Goal: Task Accomplishment & Management: Use online tool/utility

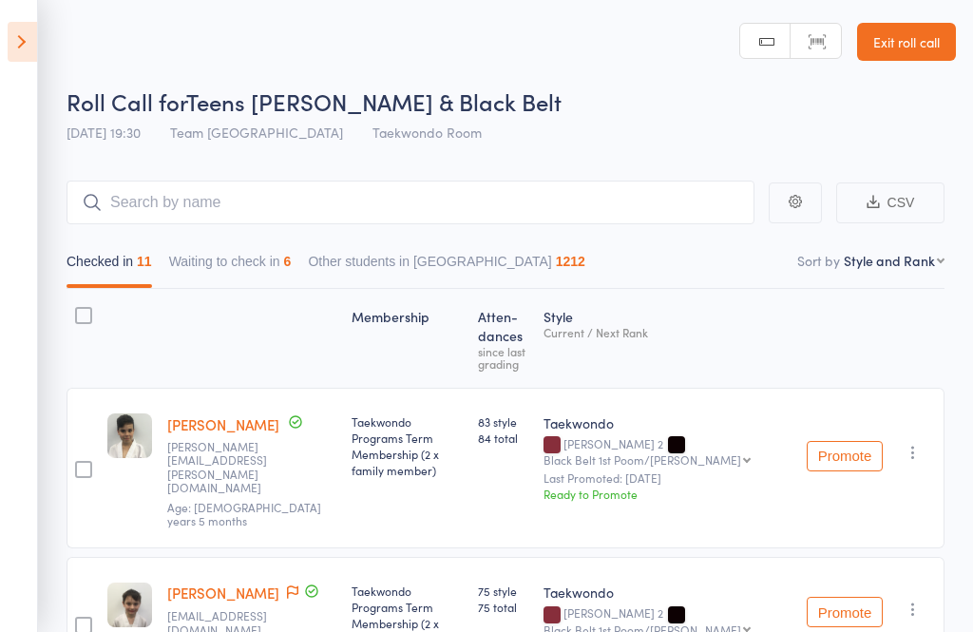
select select "10"
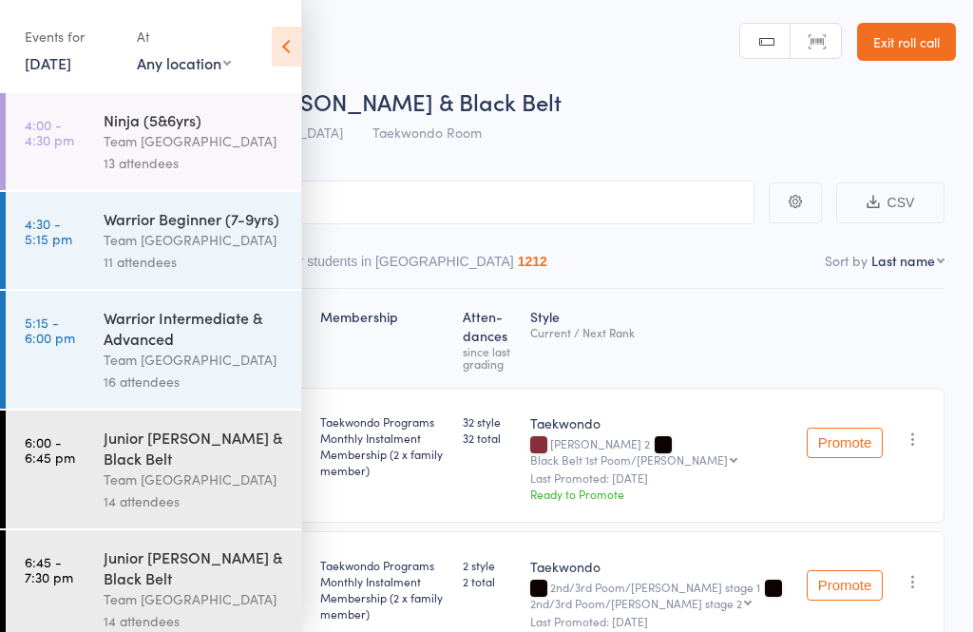
click at [297, 60] on icon at bounding box center [286, 47] width 29 height 40
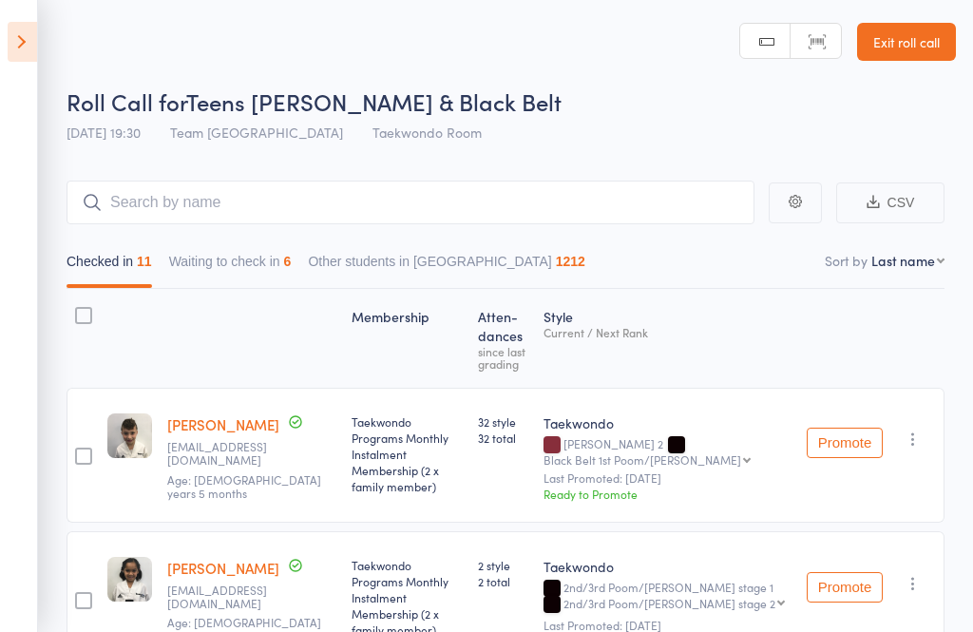
click at [903, 53] on link "Exit roll call" at bounding box center [906, 42] width 99 height 38
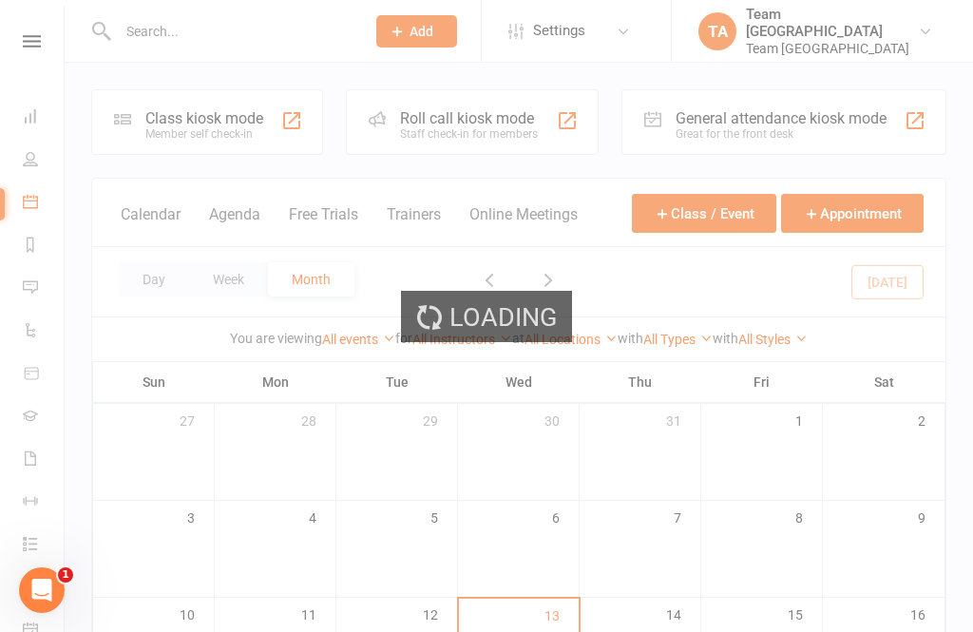
click at [149, 274] on div "Loading" at bounding box center [486, 316] width 973 height 632
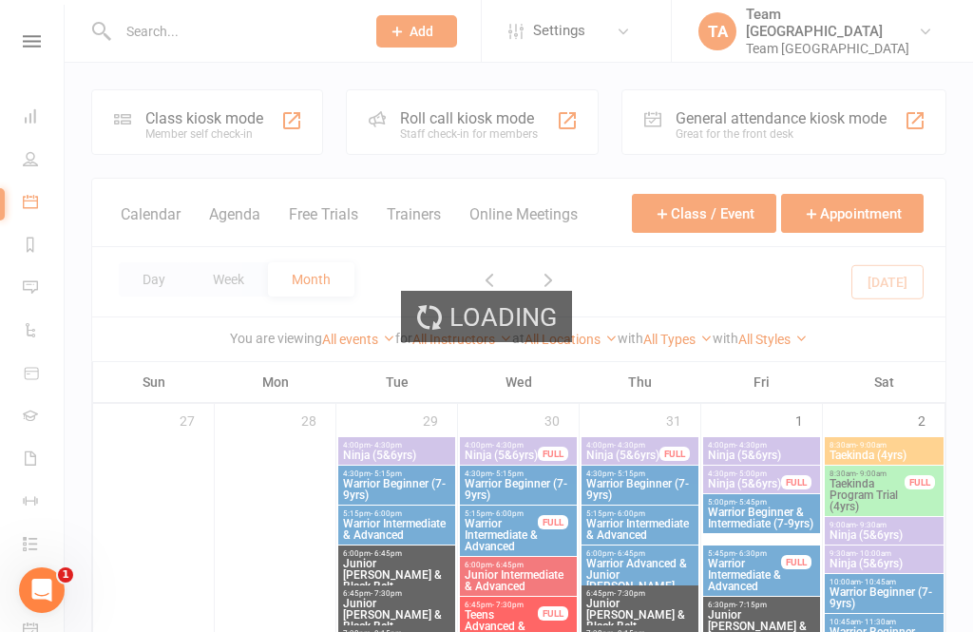
click at [142, 276] on button "Day" at bounding box center [154, 279] width 70 height 34
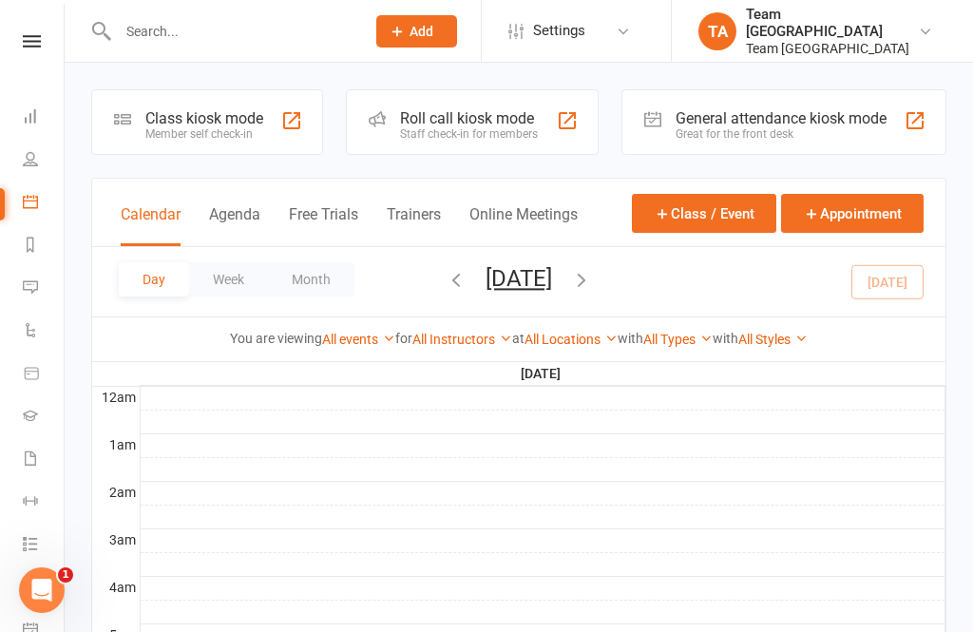
click at [552, 289] on button "[DATE]" at bounding box center [518, 278] width 66 height 27
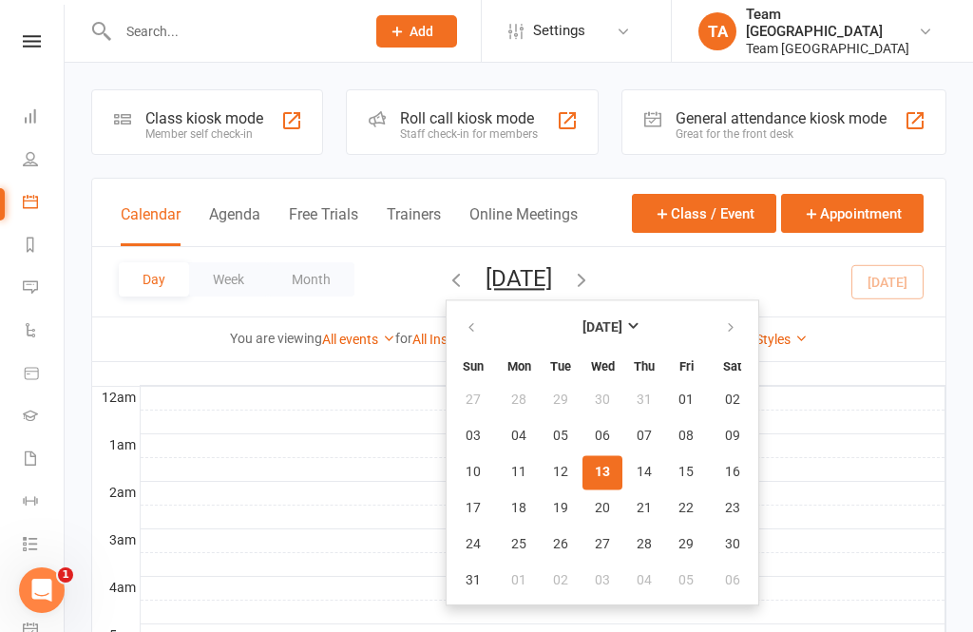
click at [582, 467] on button "13" at bounding box center [602, 472] width 40 height 34
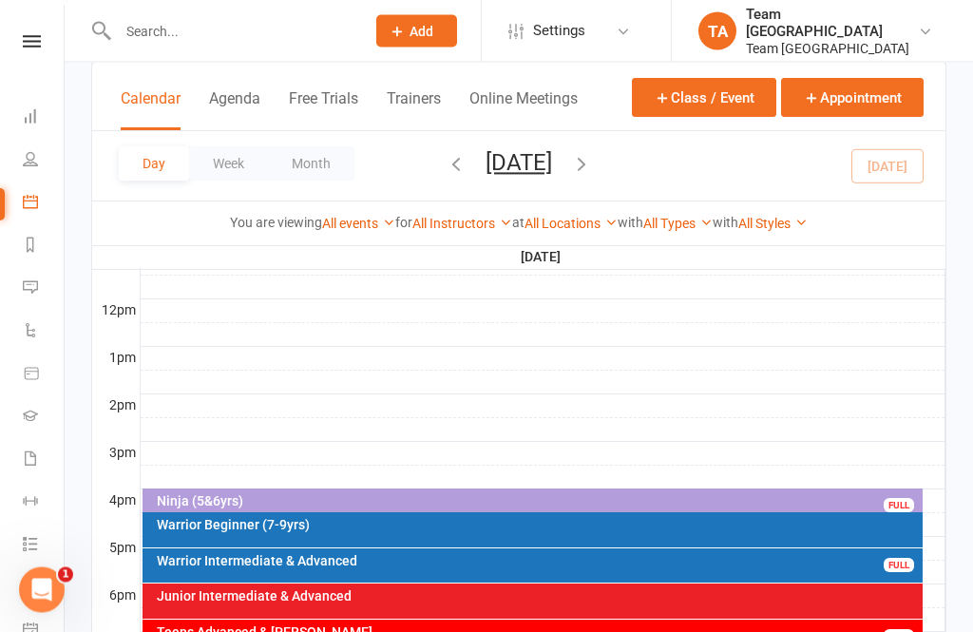
scroll to position [646, 0]
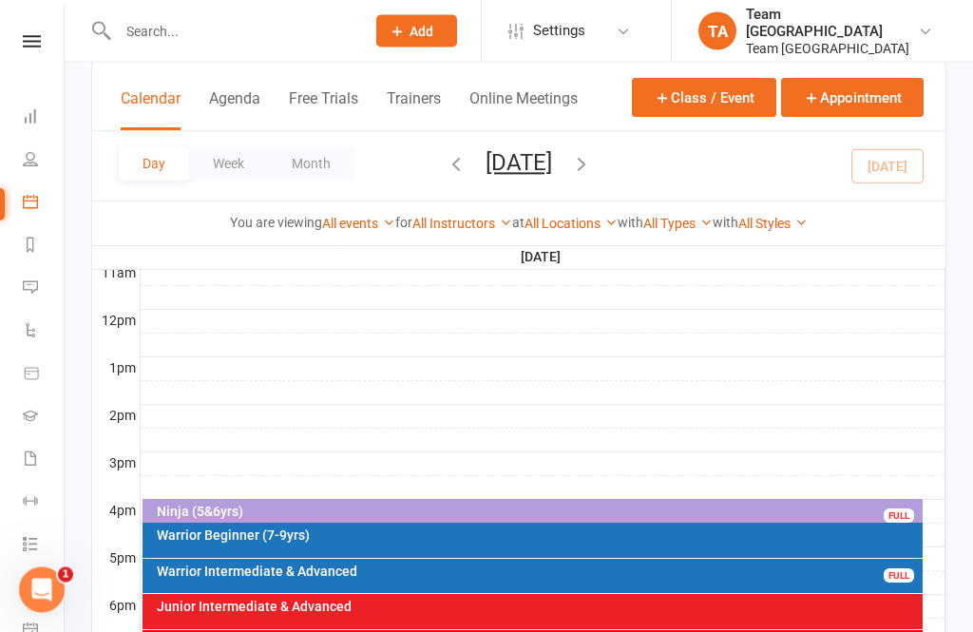
click at [521, 508] on div "Ninja (5&6yrs)" at bounding box center [538, 511] width 764 height 13
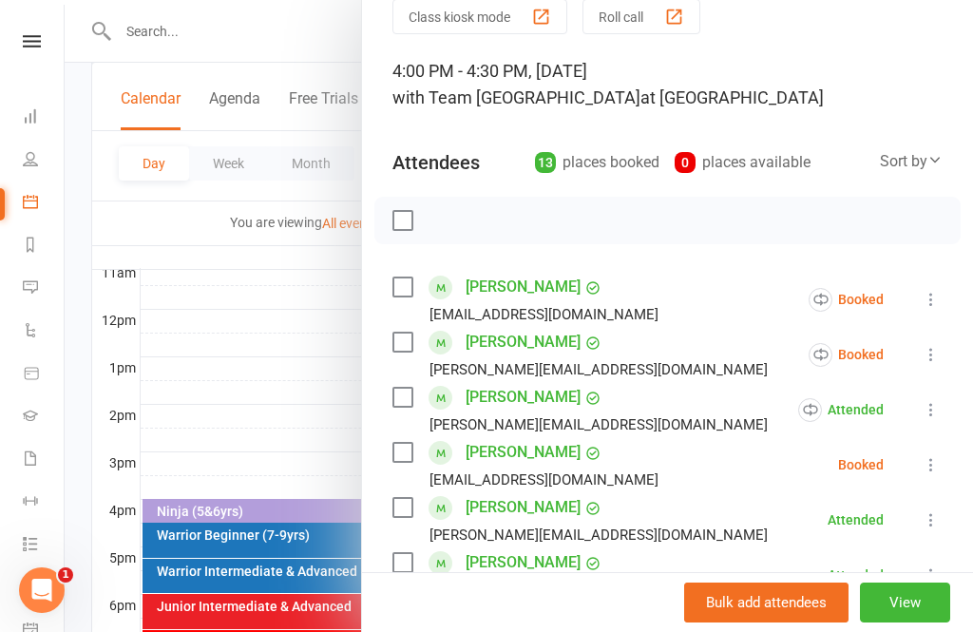
scroll to position [89, 0]
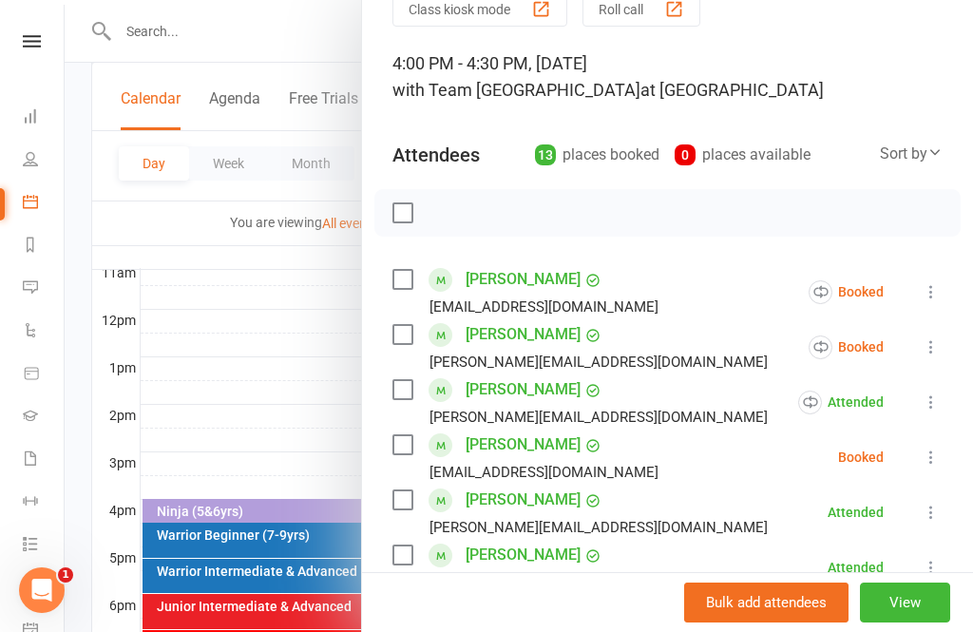
click at [936, 297] on icon at bounding box center [930, 291] width 19 height 19
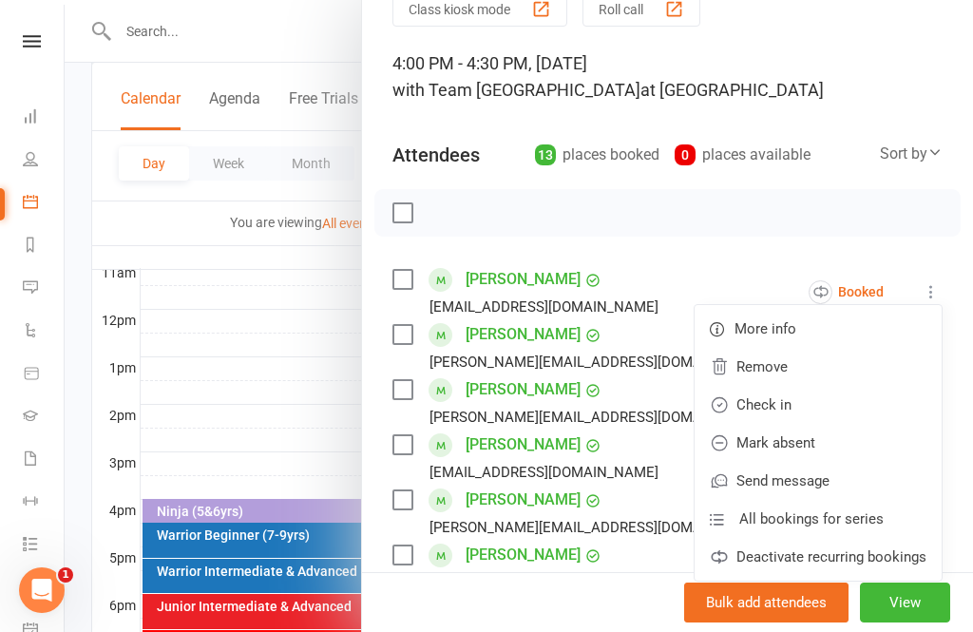
click at [840, 445] on link "Mark absent" at bounding box center [817, 443] width 247 height 38
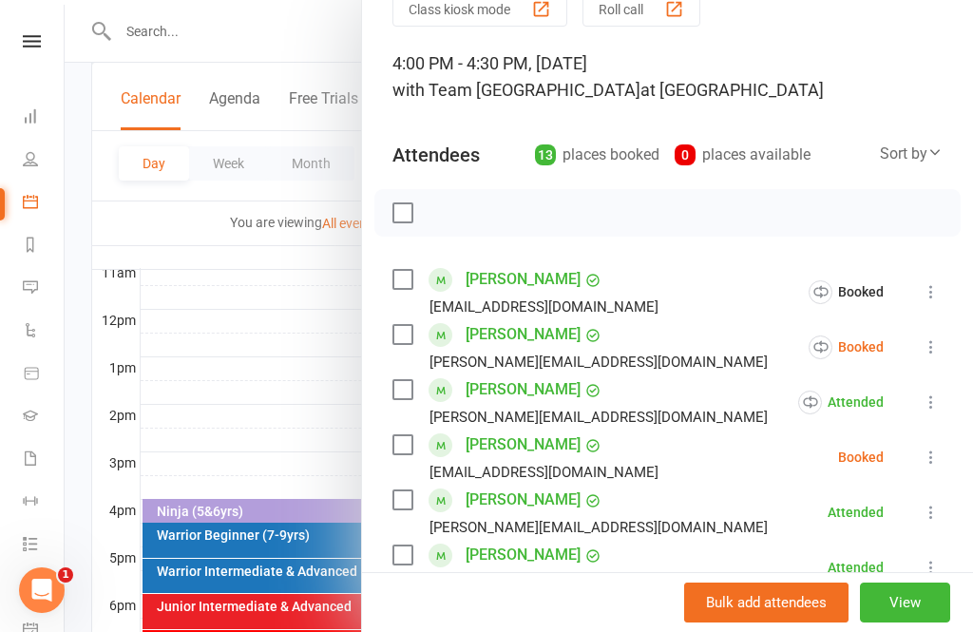
click at [934, 349] on icon at bounding box center [930, 346] width 19 height 19
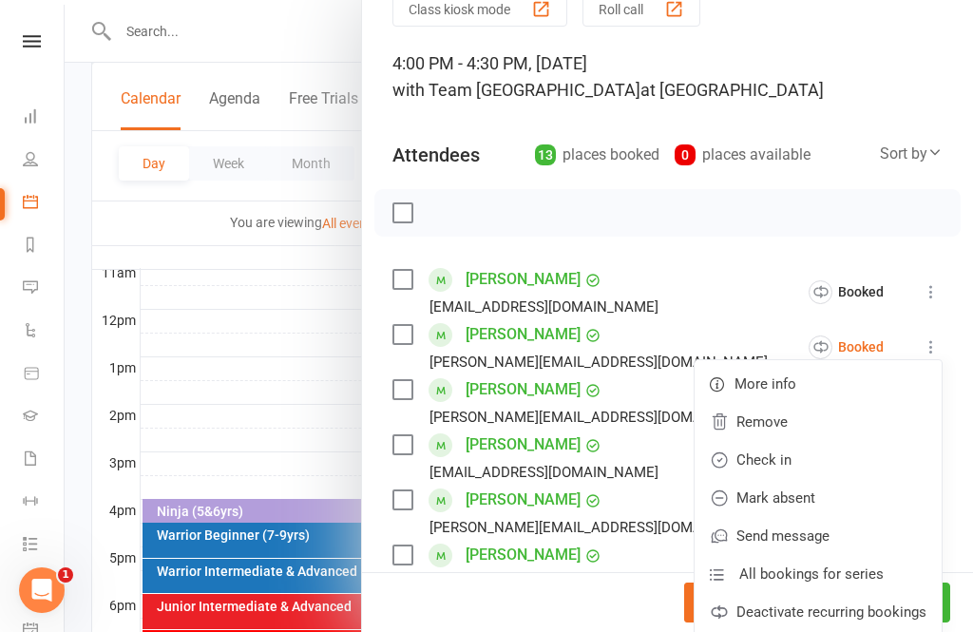
click at [820, 450] on link "Check in" at bounding box center [817, 460] width 247 height 38
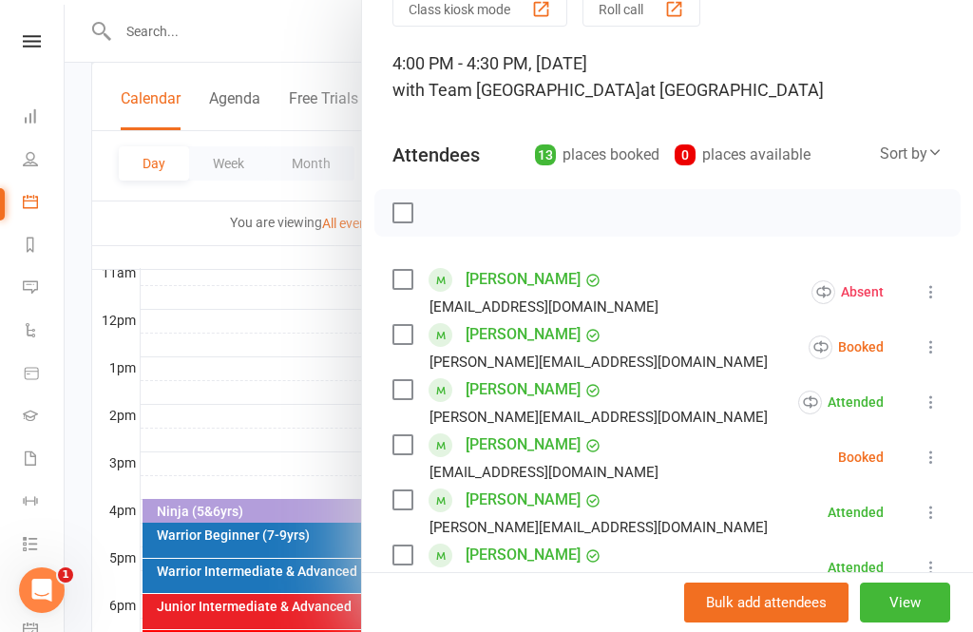
click at [932, 394] on icon at bounding box center [930, 401] width 19 height 19
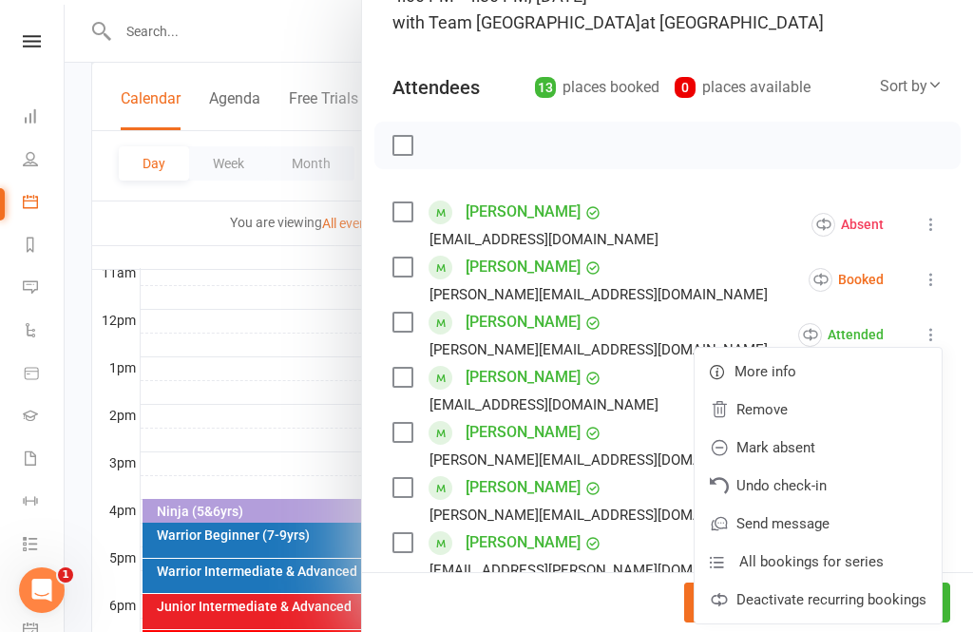
scroll to position [189, 0]
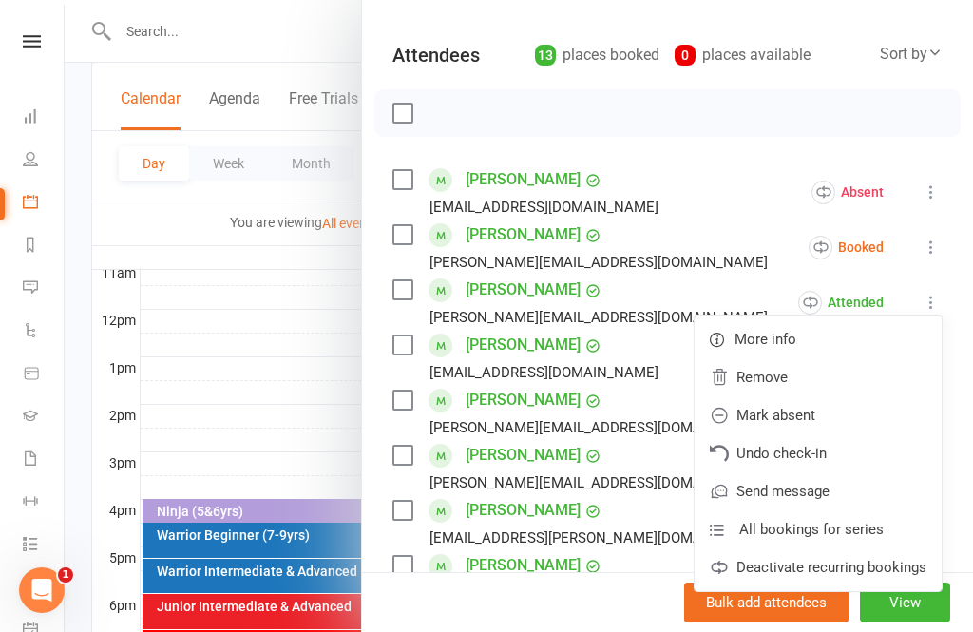
click at [737, 265] on li "[PERSON_NAME] Elliott [EMAIL_ADDRESS][DOMAIN_NAME] Booked More info Remove Chec…" at bounding box center [667, 246] width 550 height 55
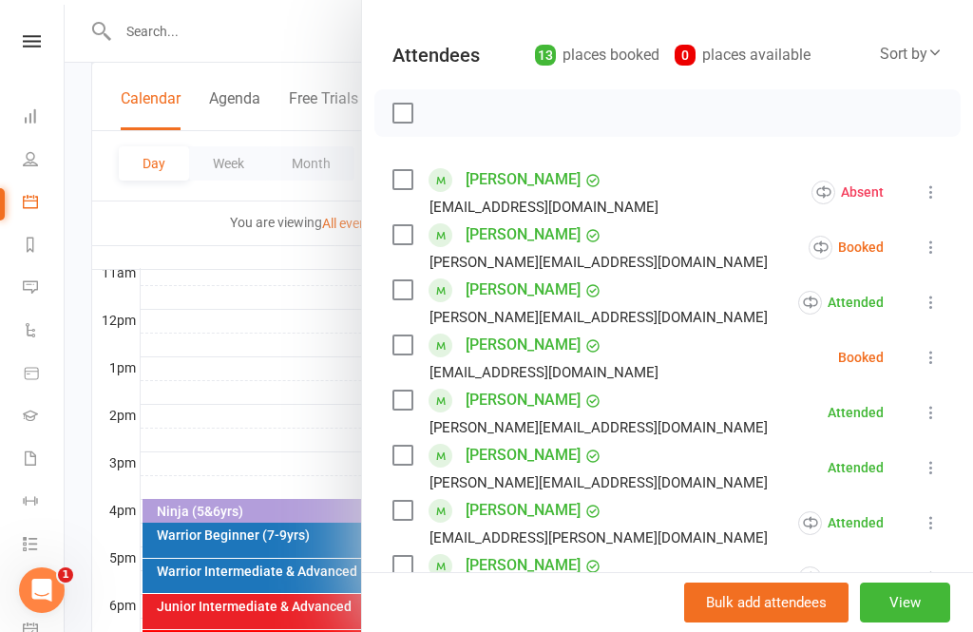
click at [932, 250] on icon at bounding box center [930, 246] width 19 height 19
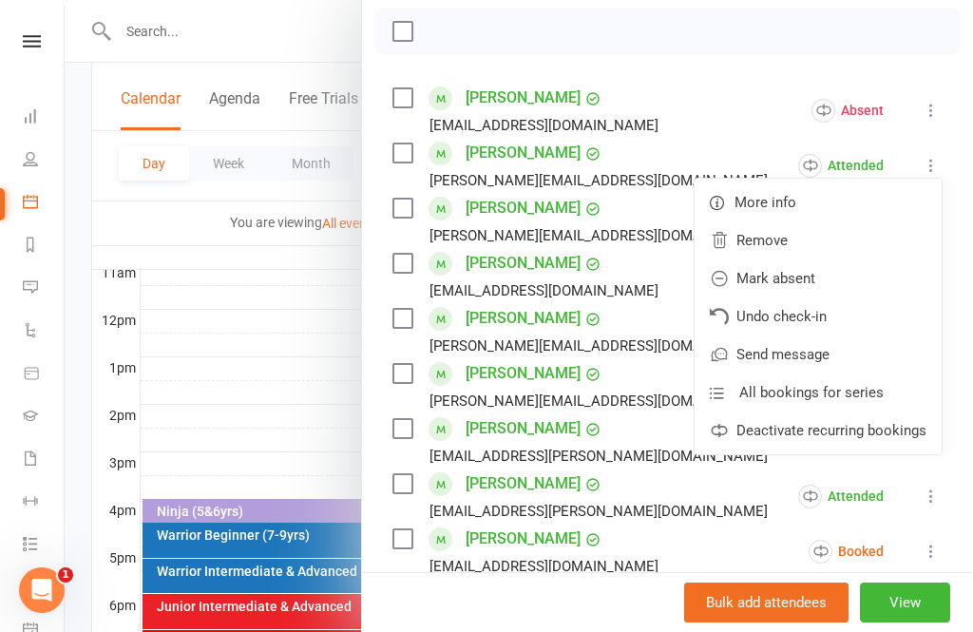
scroll to position [302, 0]
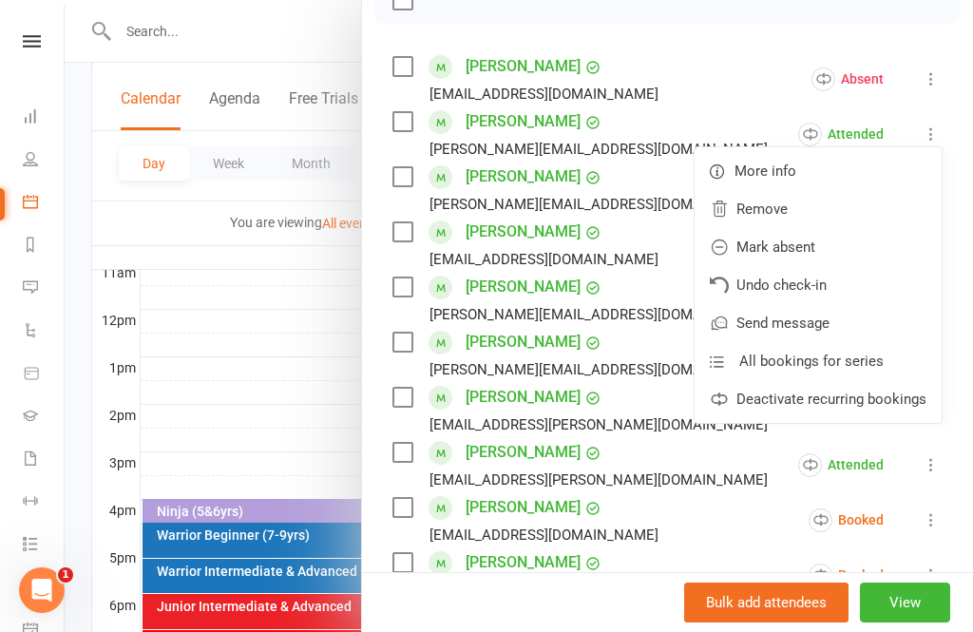
click at [638, 372] on li "[PERSON_NAME] King [EMAIL_ADDRESS][DOMAIN_NAME] Attended More info Remove [PERS…" at bounding box center [667, 354] width 550 height 55
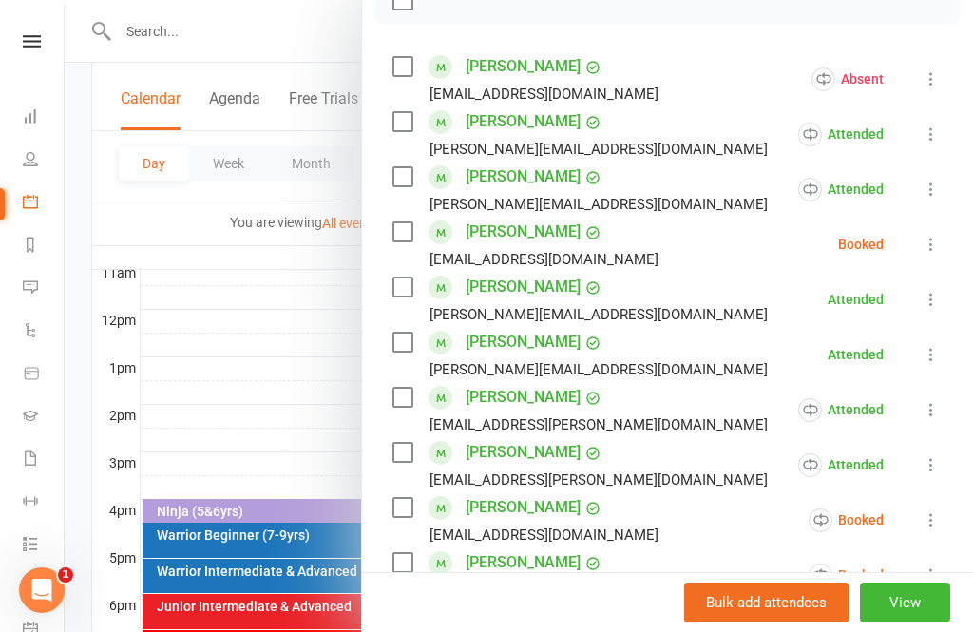
click at [935, 251] on icon at bounding box center [930, 244] width 19 height 19
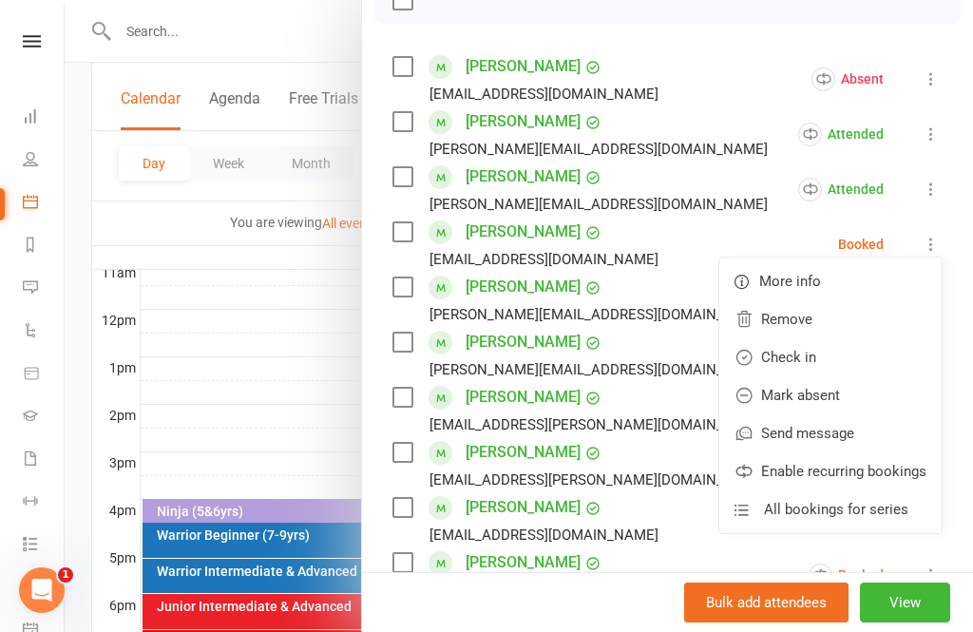
click at [845, 402] on link "Mark absent" at bounding box center [830, 395] width 222 height 38
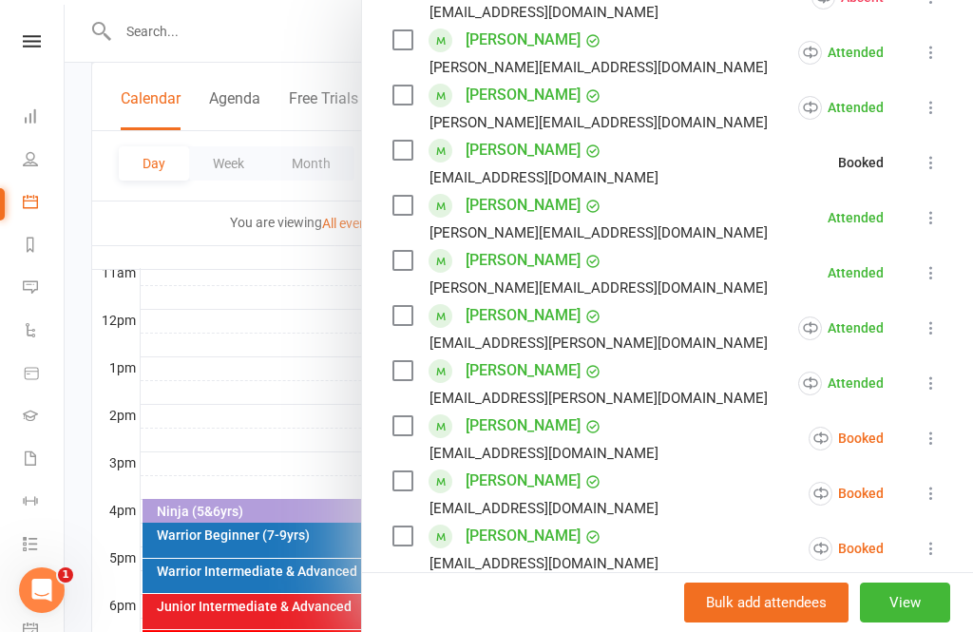
scroll to position [407, 0]
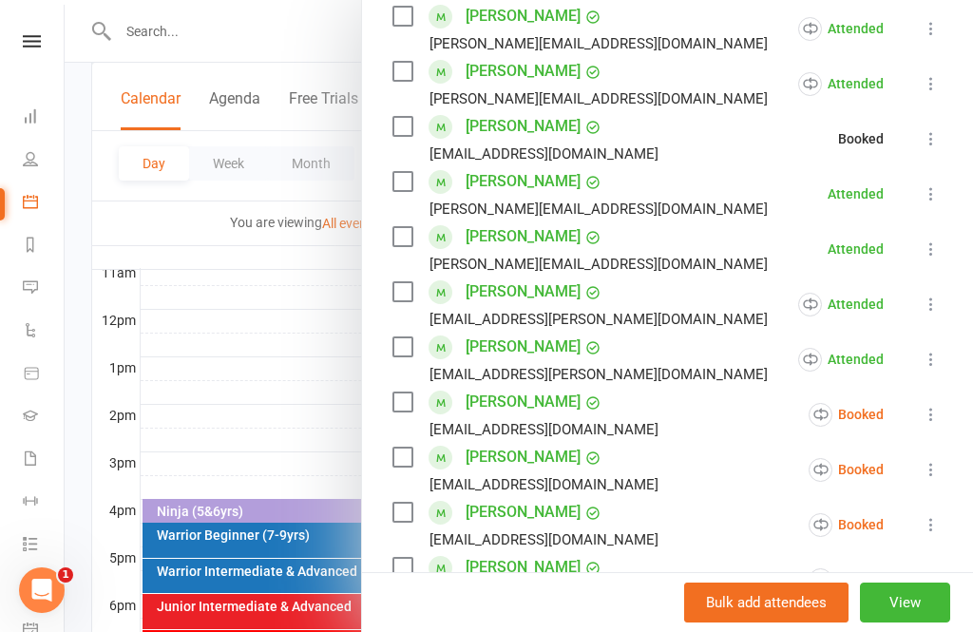
click at [923, 422] on icon at bounding box center [930, 414] width 19 height 19
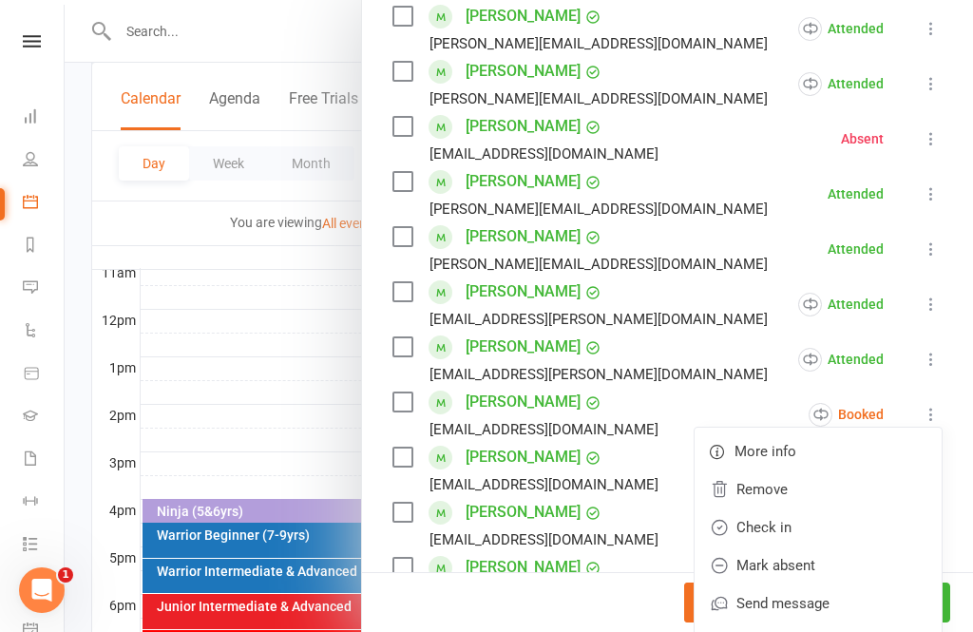
click at [812, 521] on link "Check in" at bounding box center [817, 527] width 247 height 38
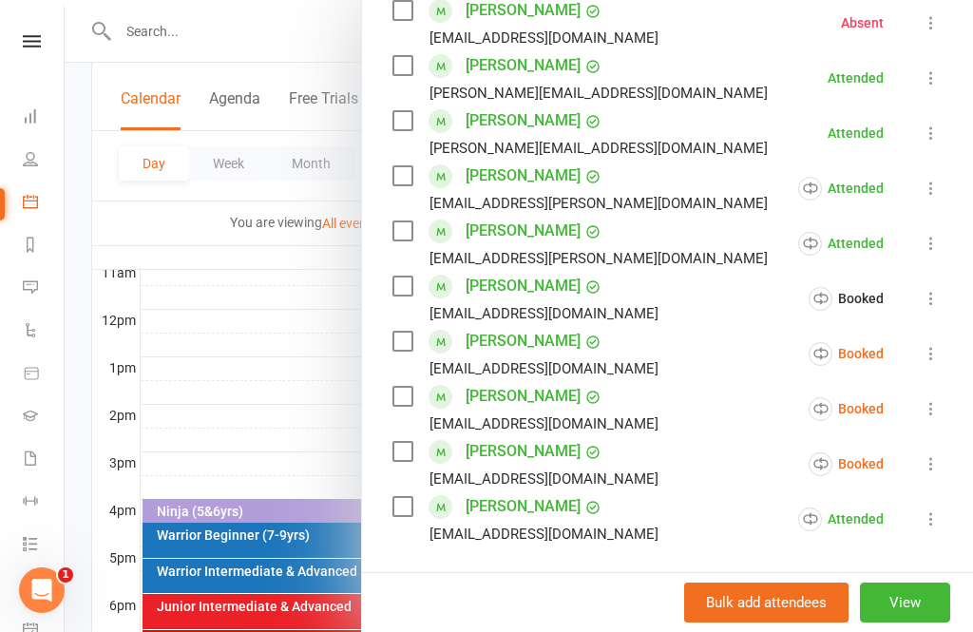
scroll to position [596, 0]
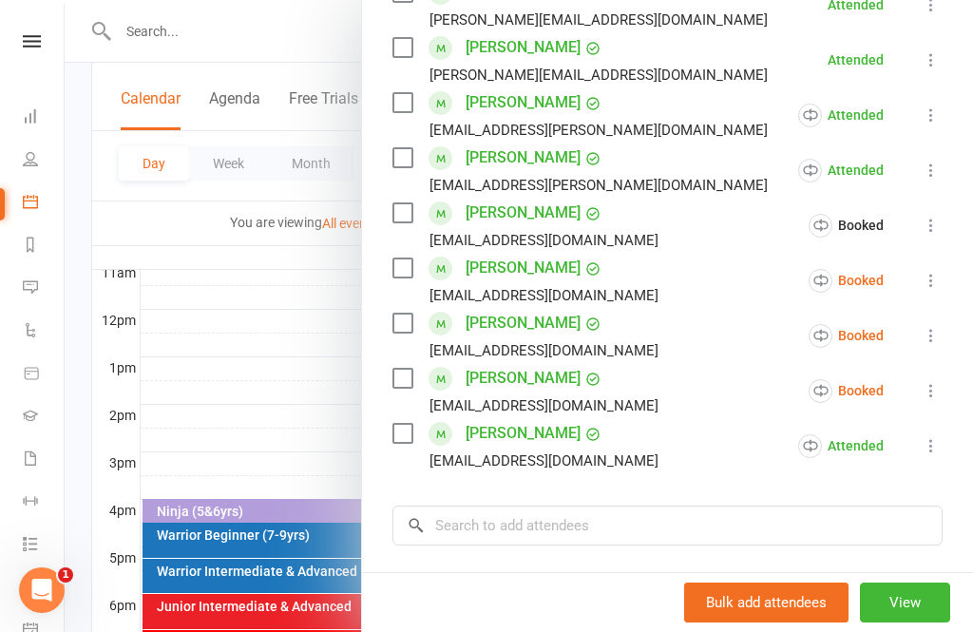
click at [939, 286] on icon at bounding box center [930, 280] width 19 height 19
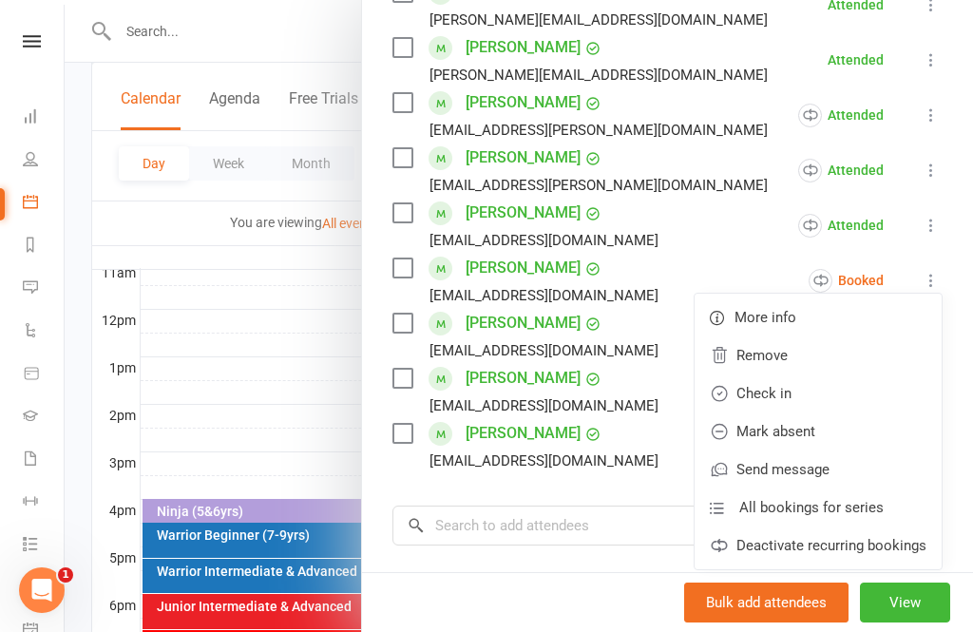
click at [784, 394] on link "Check in" at bounding box center [817, 393] width 247 height 38
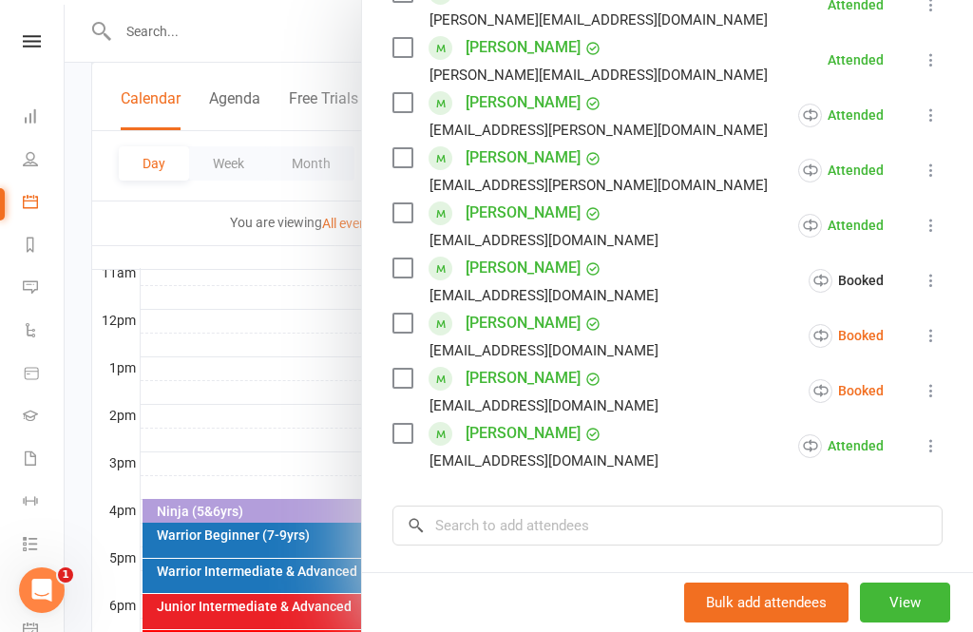
click at [923, 344] on icon at bounding box center [930, 335] width 19 height 19
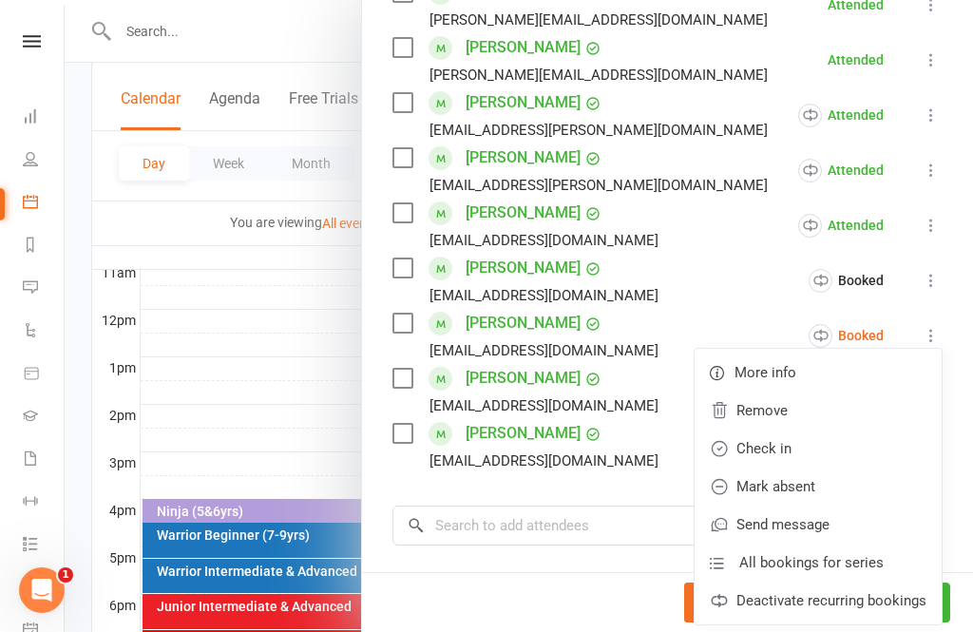
click at [782, 463] on link "Check in" at bounding box center [817, 448] width 247 height 38
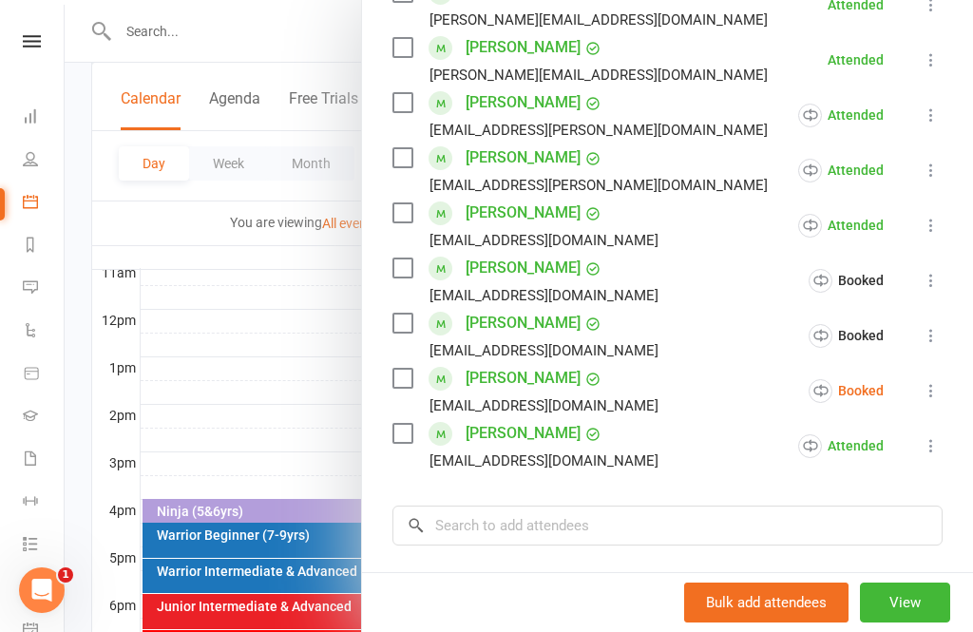
click at [931, 385] on icon at bounding box center [930, 390] width 19 height 19
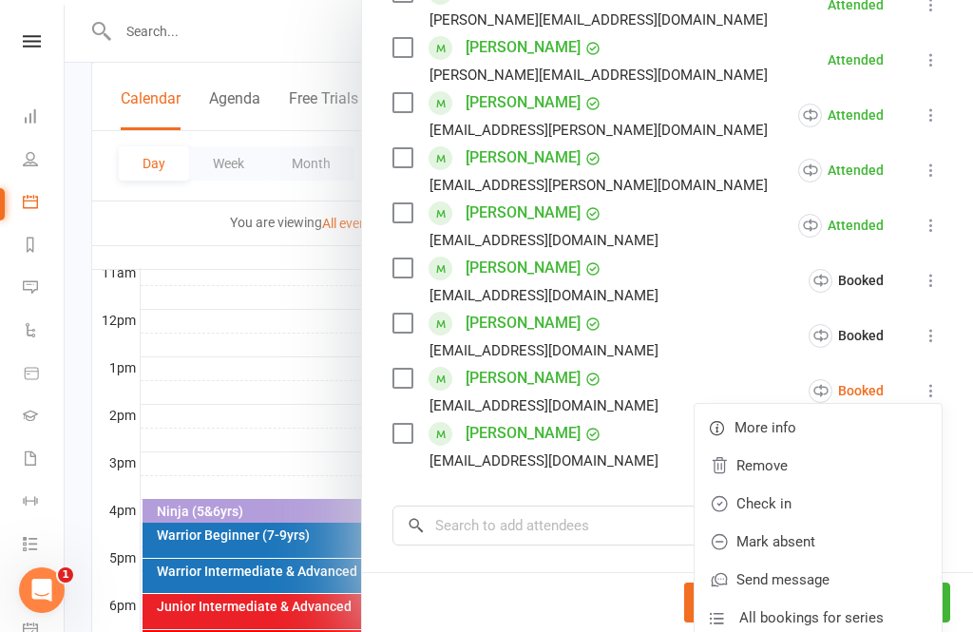
click at [800, 496] on link "Check in" at bounding box center [817, 503] width 247 height 38
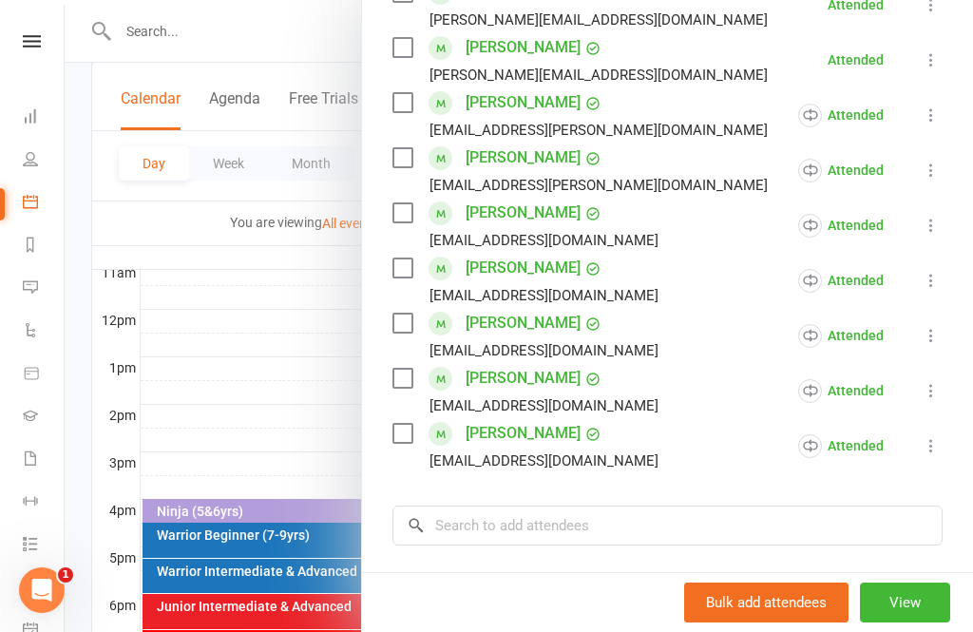
click at [739, 305] on li "[PERSON_NAME] [EMAIL_ADDRESS][DOMAIN_NAME] Attended More info Remove Mark absen…" at bounding box center [667, 280] width 550 height 55
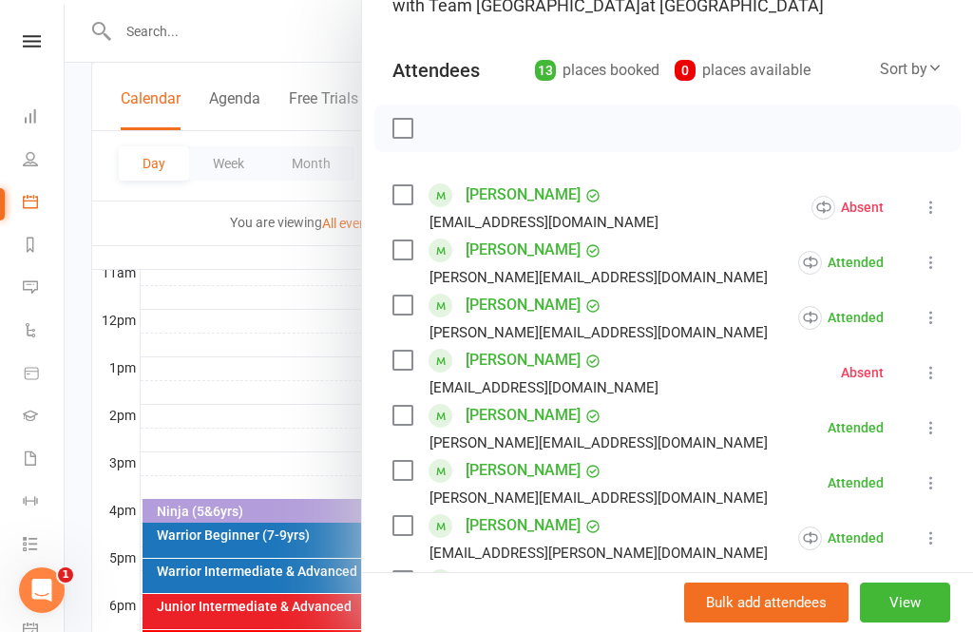
scroll to position [172, 0]
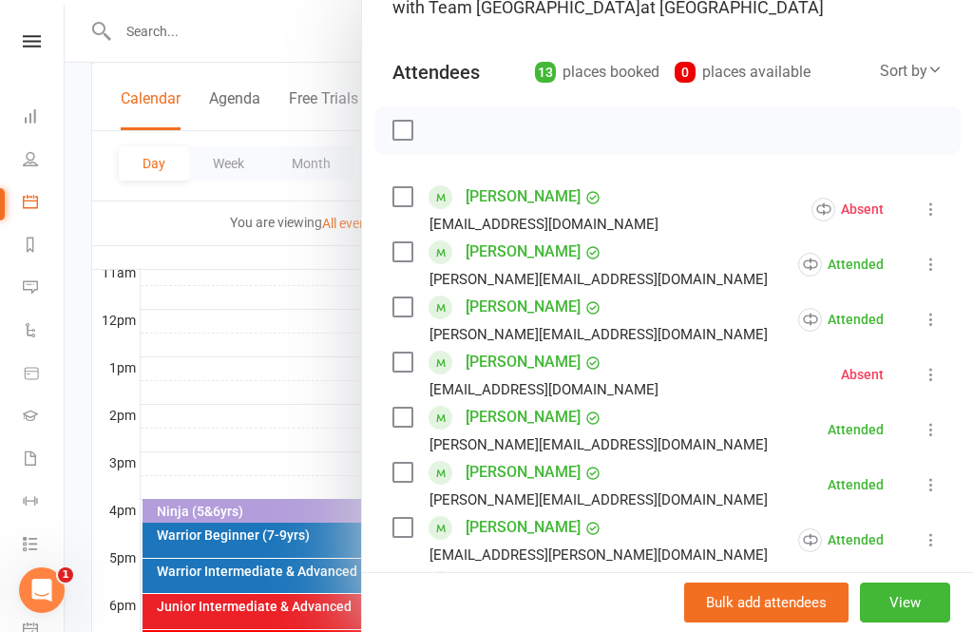
click at [916, 622] on button "View" at bounding box center [905, 602] width 90 height 40
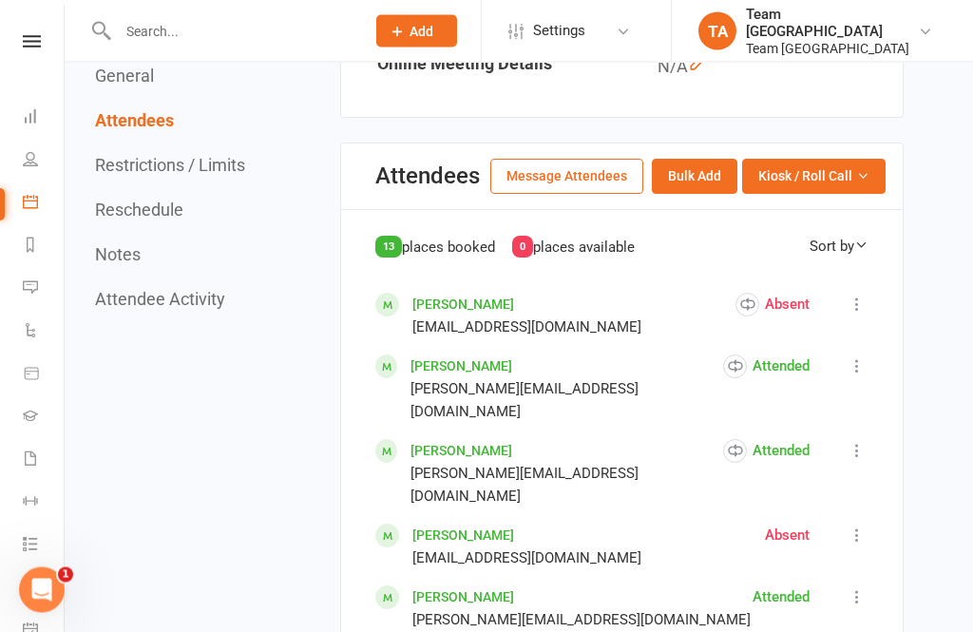
scroll to position [839, 0]
click at [862, 300] on icon at bounding box center [856, 303] width 19 height 19
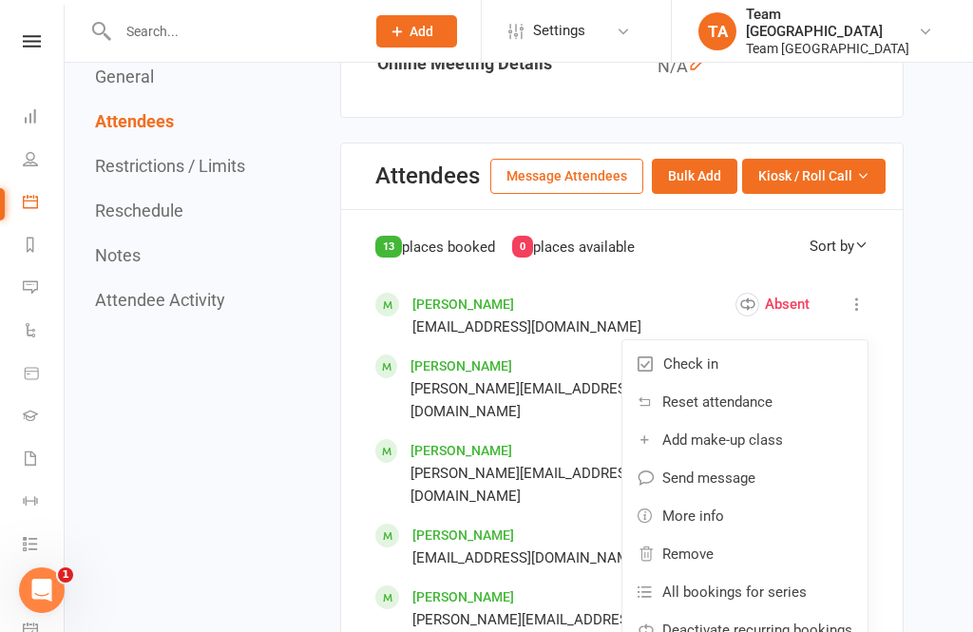
click at [719, 349] on link "Check in" at bounding box center [744, 364] width 245 height 38
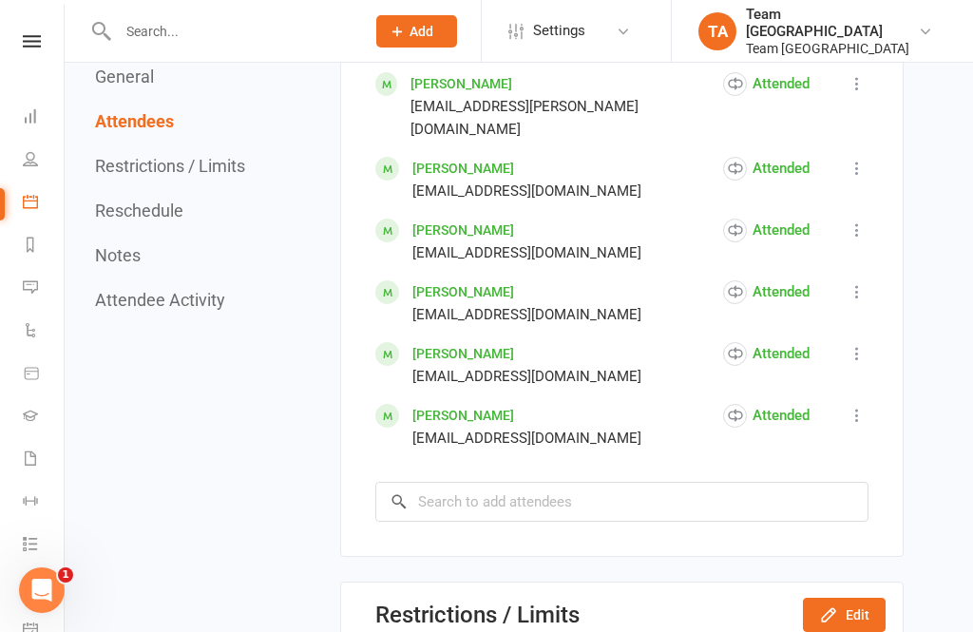
scroll to position [1559, 0]
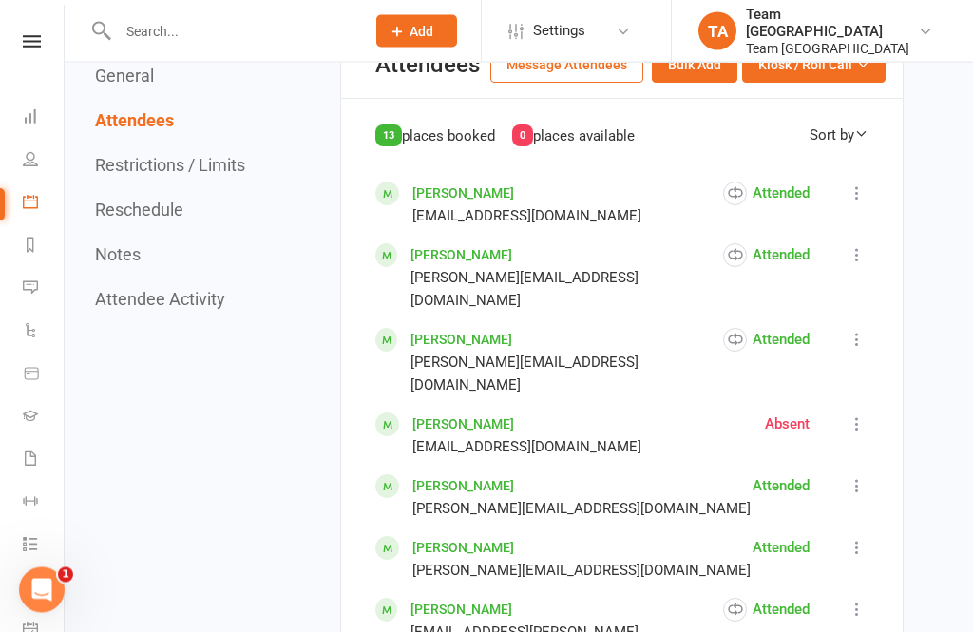
click at [866, 415] on icon at bounding box center [856, 424] width 19 height 19
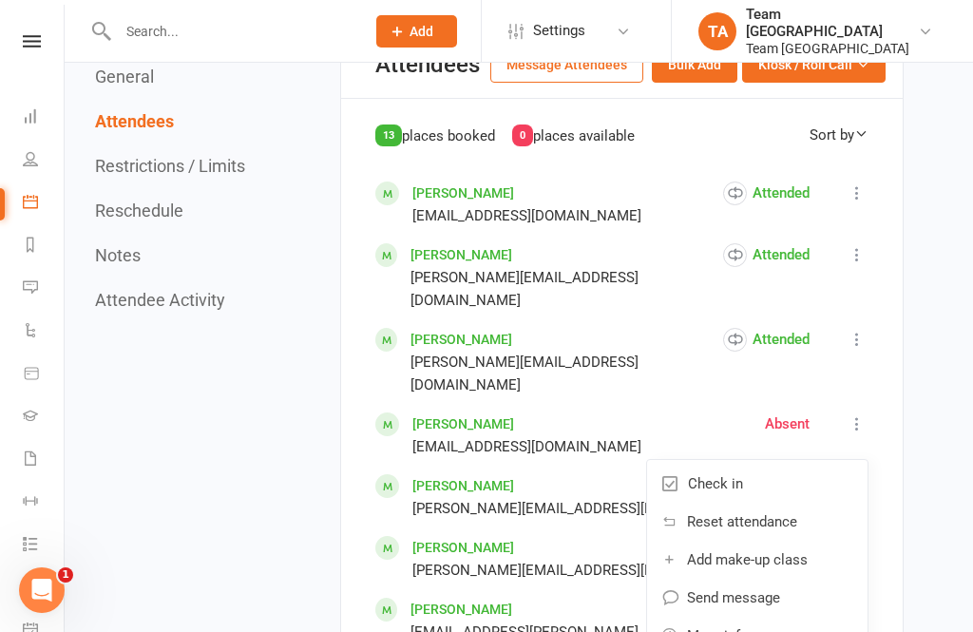
click at [734, 472] on span "Check in" at bounding box center [715, 483] width 55 height 23
